Goal: Information Seeking & Learning: Learn about a topic

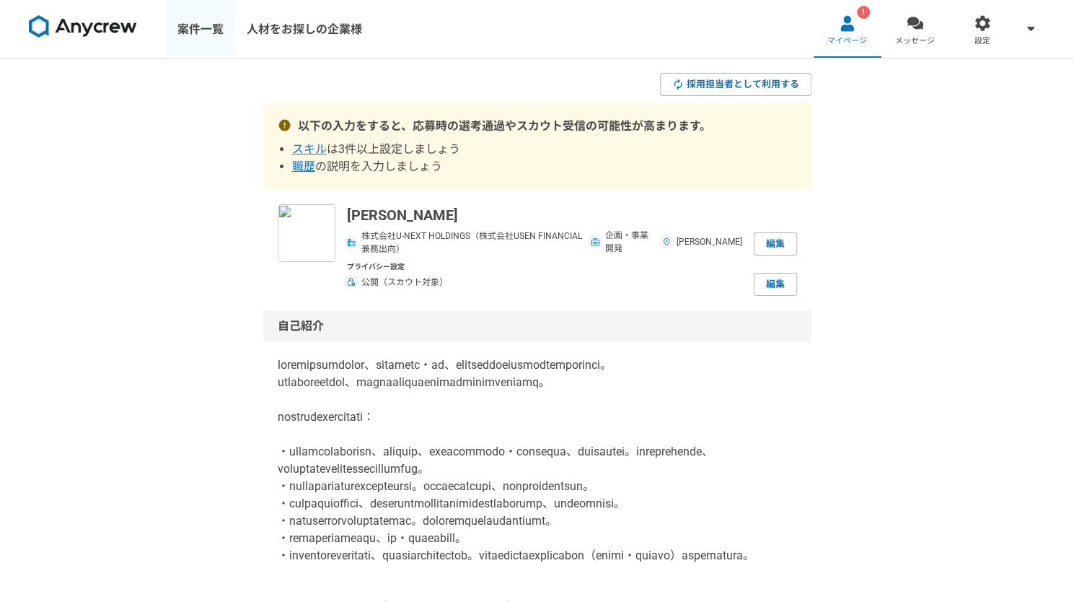
click at [205, 30] on link "案件一覧" at bounding box center [200, 29] width 69 height 58
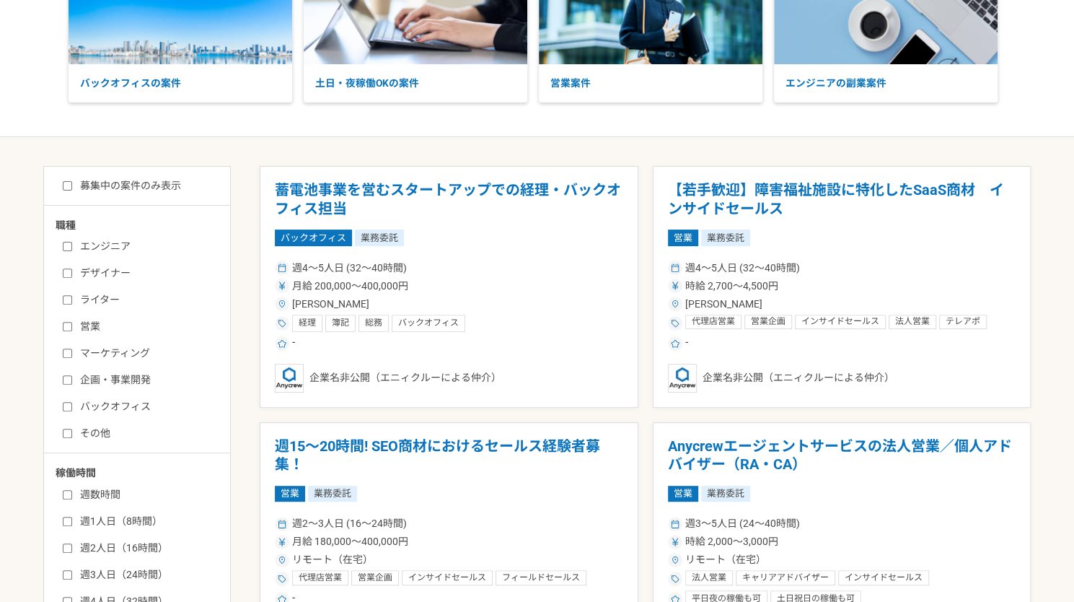
scroll to position [149, 0]
click at [69, 380] on input "企画・事業開発" at bounding box center [67, 379] width 9 height 9
checkbox input "true"
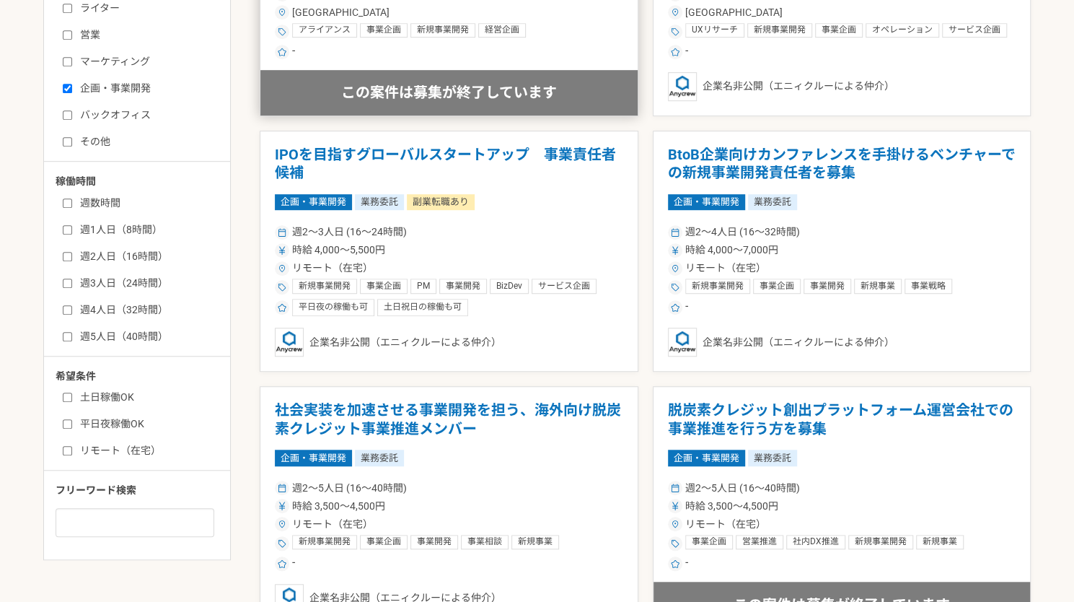
scroll to position [444, 0]
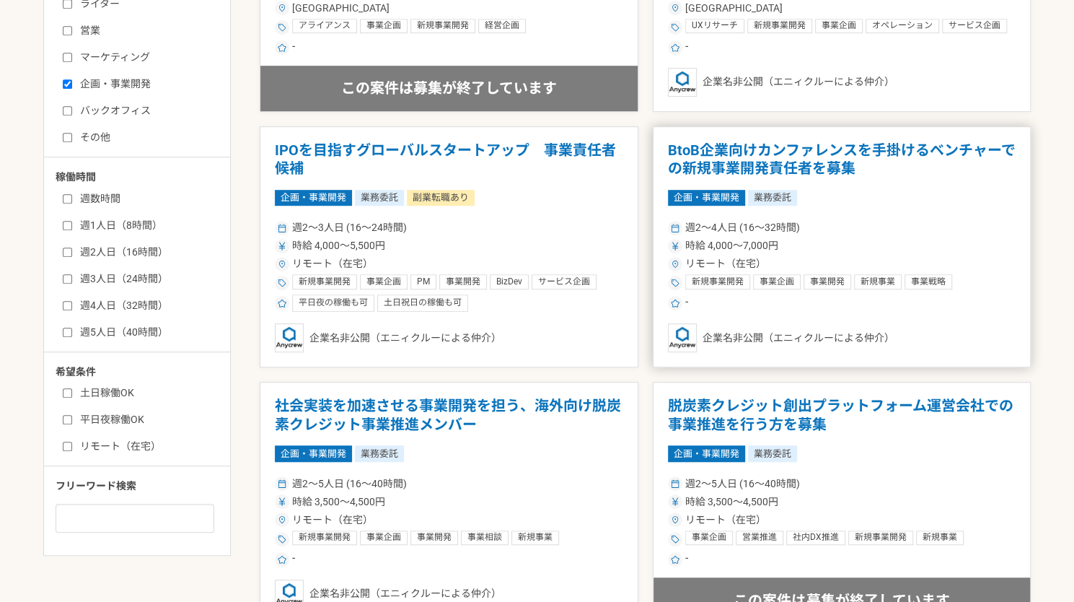
click at [908, 170] on h1 "BtoB企業向けカンファレンスを手掛けるベンチャーでの新規事業開発責任者を募集" at bounding box center [842, 159] width 348 height 37
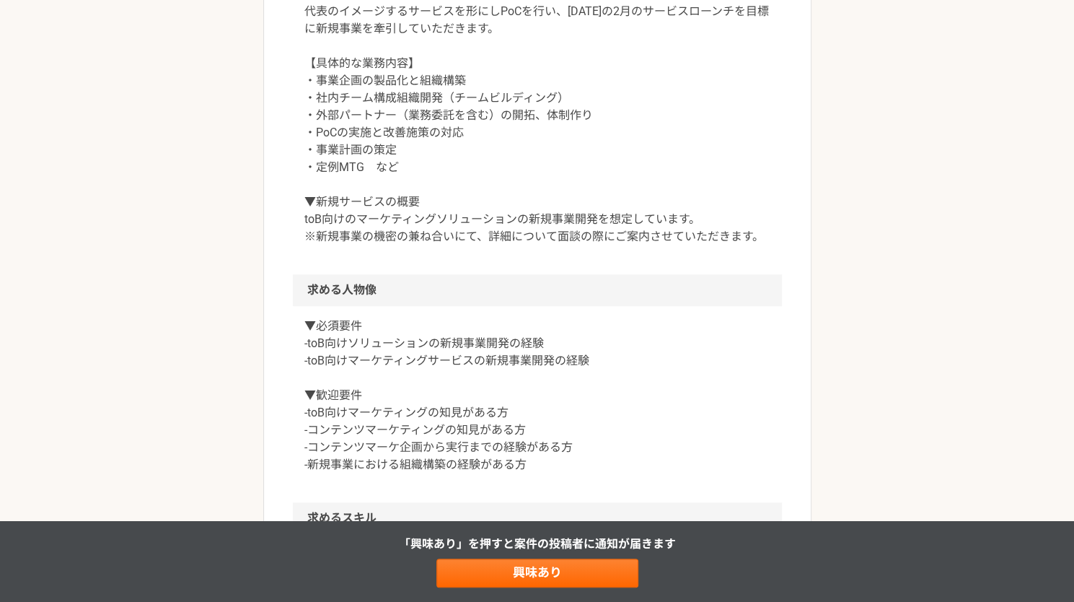
scroll to position [638, 0]
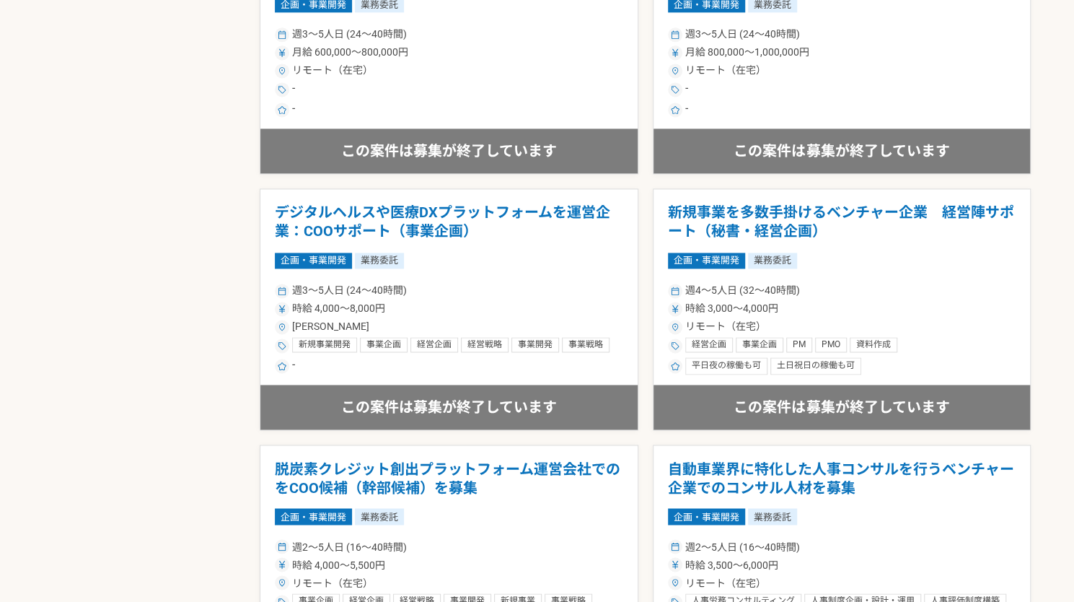
scroll to position [1150, 0]
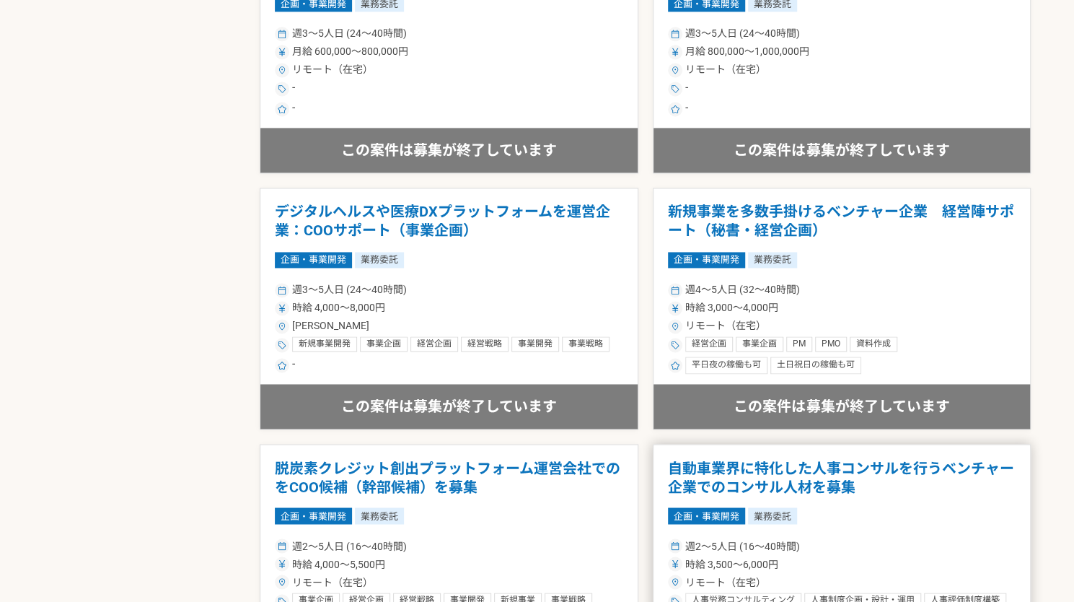
click at [1020, 444] on article "自動車業界に特化した人事コンサルを行うベンチャー企業でのコンサル人材を募集 企画・事業開発 業務委託 週2〜5人日 (16〜40時間) 時給 3,500〜6,…" at bounding box center [842, 565] width 379 height 242
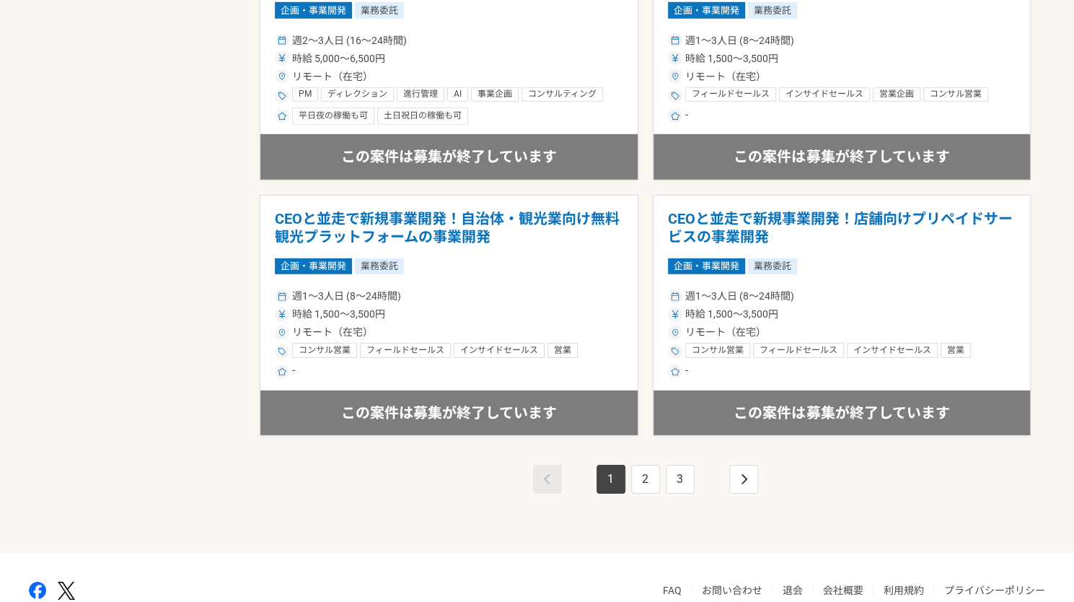
scroll to position [2423, 0]
click at [649, 478] on link "2" at bounding box center [645, 478] width 29 height 29
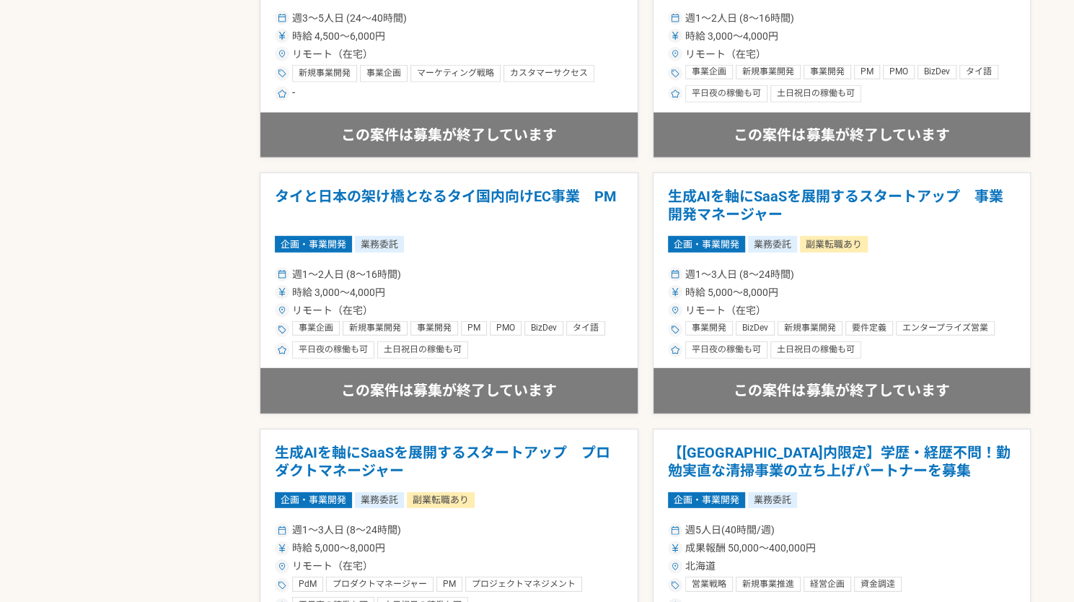
scroll to position [2491, 0]
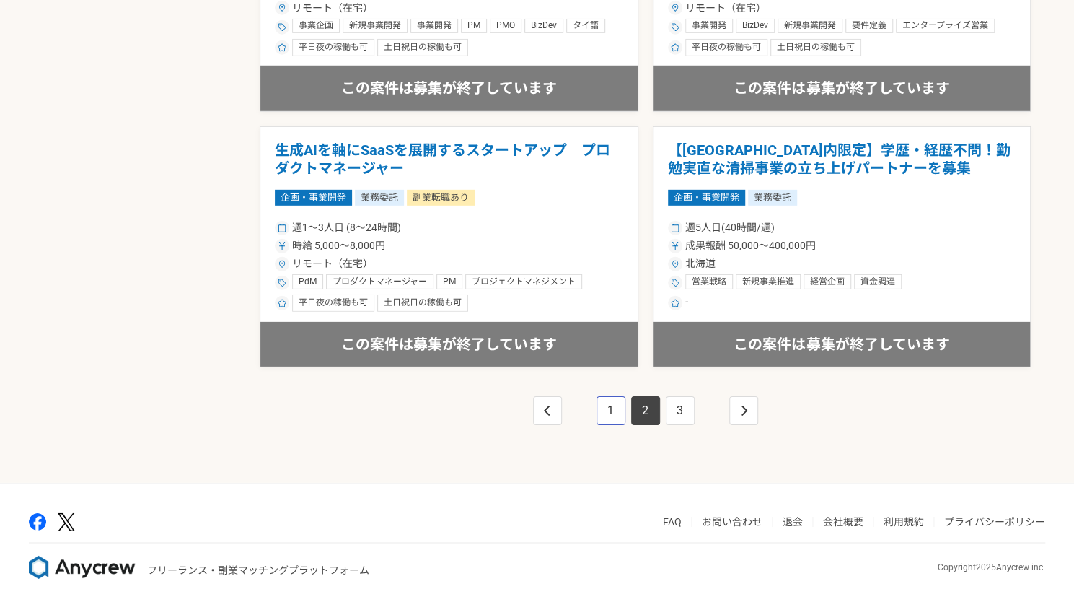
click at [610, 396] on link "1" at bounding box center [611, 410] width 29 height 29
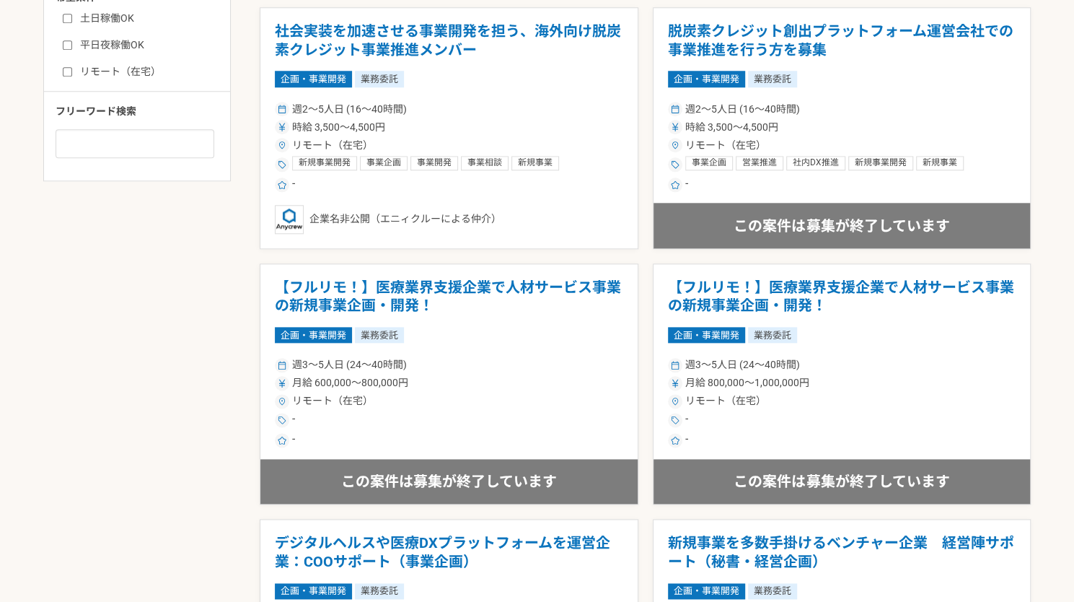
scroll to position [1150, 0]
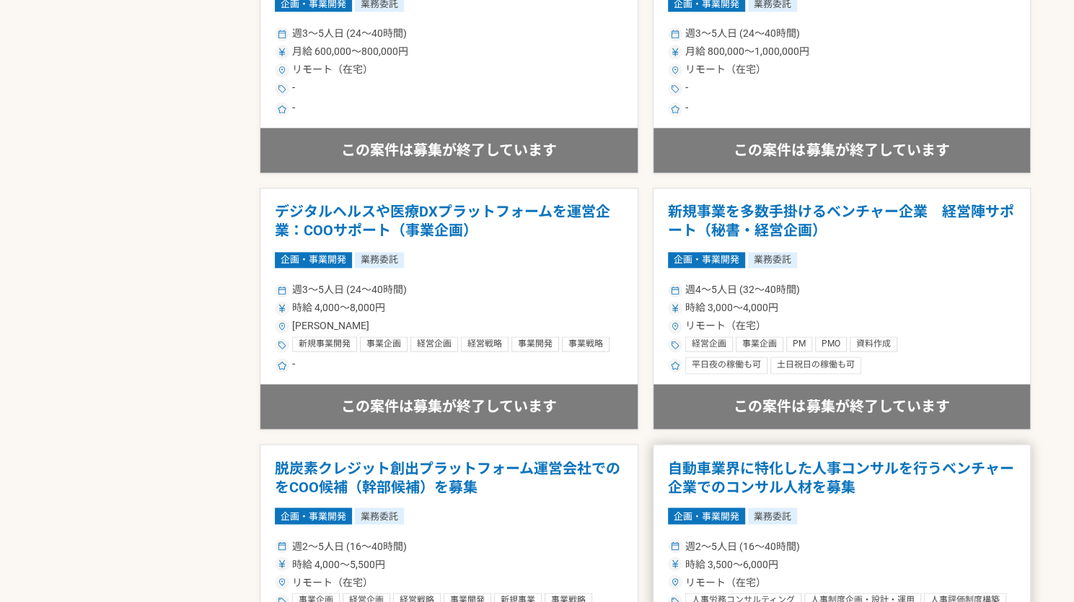
click at [1002, 450] on article "自動車業界に特化した人事コンサルを行うベンチャー企業でのコンサル人材を募集 企画・事業開発 業務委託 週2〜5人日 (16〜40時間) 時給 3,500〜6,…" at bounding box center [842, 565] width 379 height 242
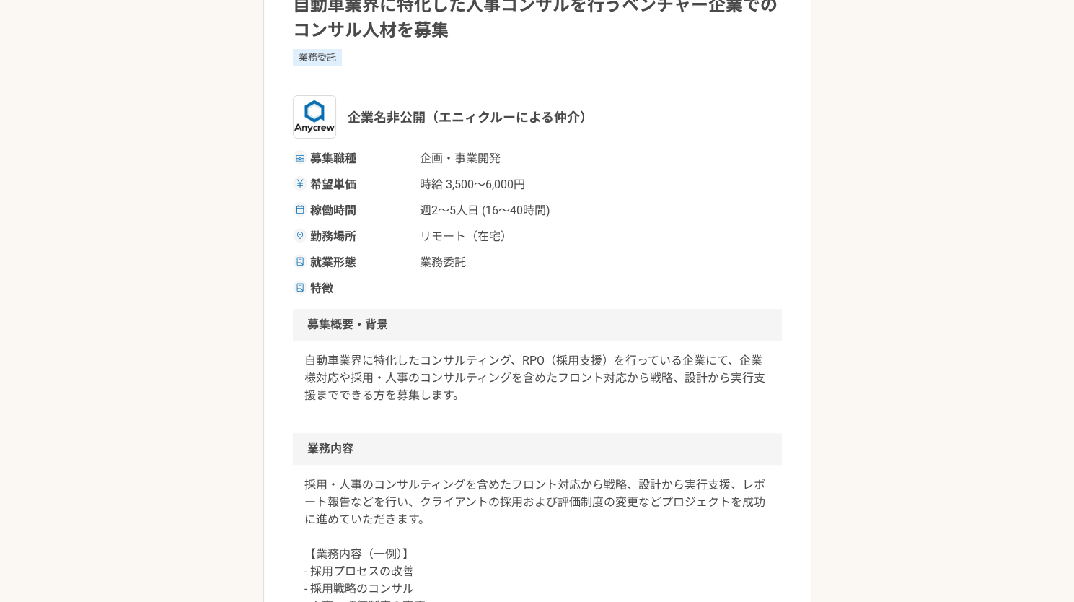
scroll to position [193, 0]
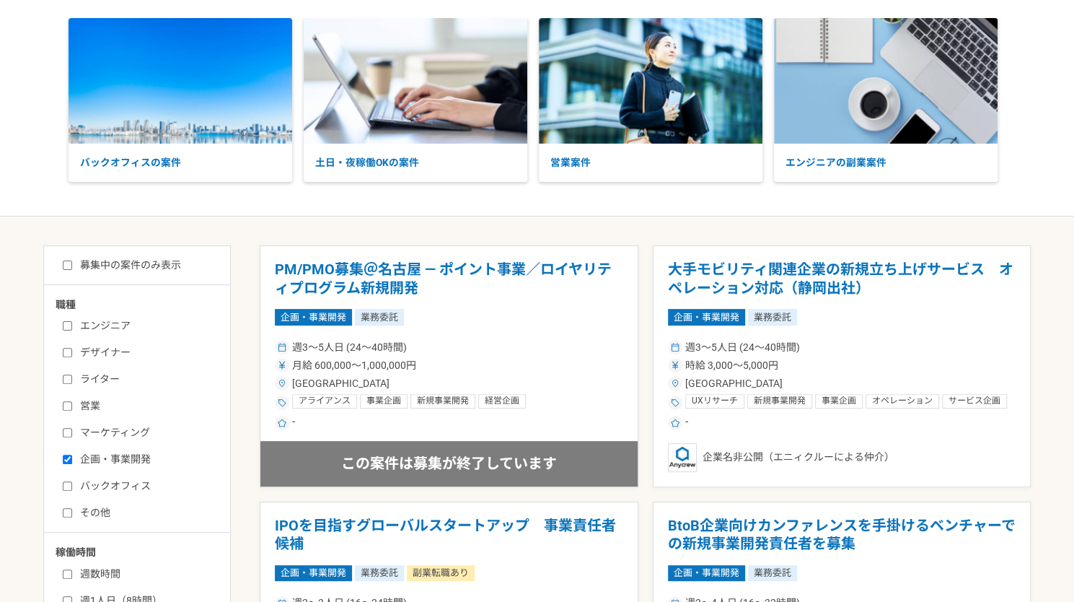
scroll to position [71, 0]
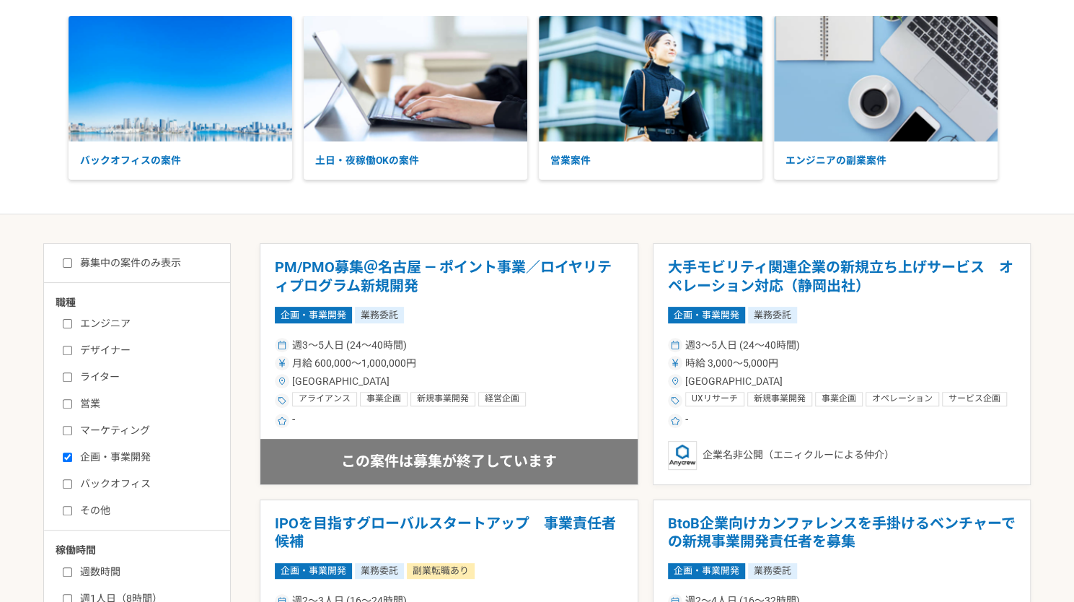
click at [66, 264] on input "募集中の案件のみ表示" at bounding box center [67, 262] width 9 height 9
checkbox input "true"
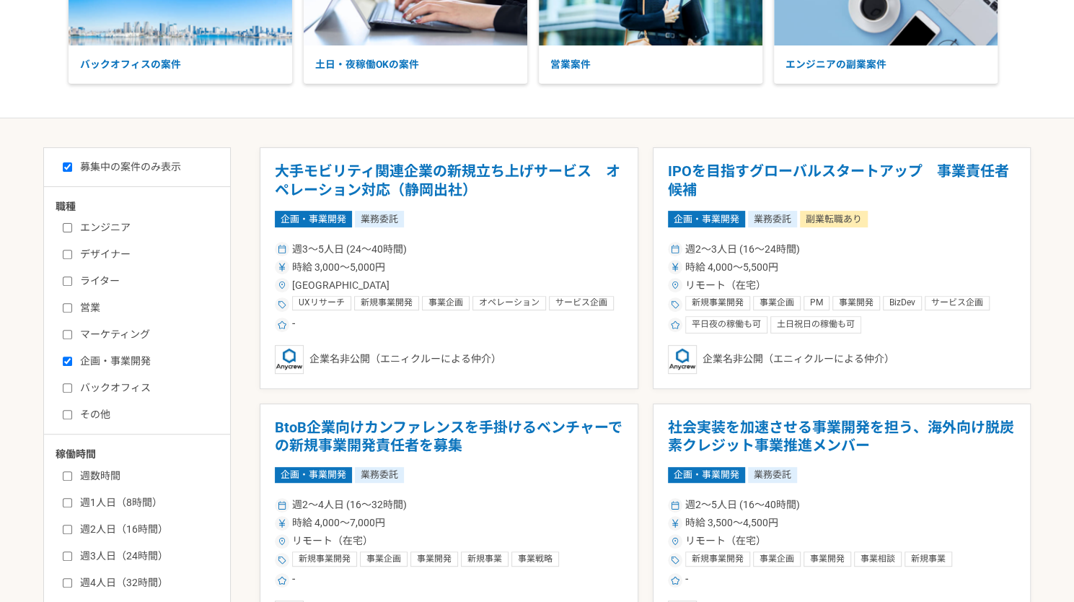
scroll to position [170, 0]
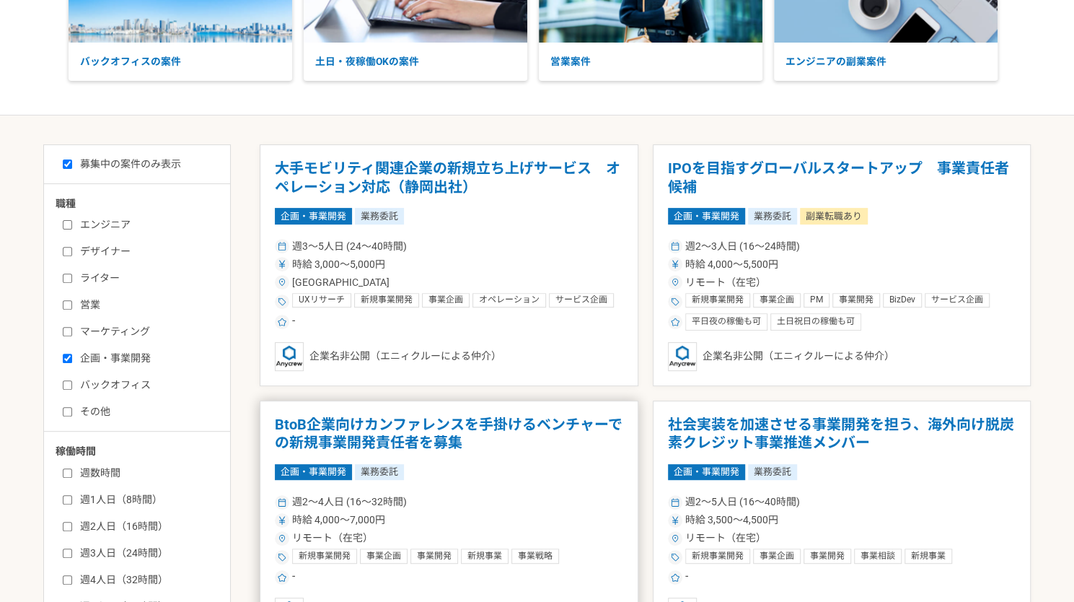
click at [555, 447] on h1 "BtoB企業向けカンファレンスを手掛けるベンチャーでの新規事業開発責任者を募集" at bounding box center [449, 434] width 348 height 37
